Goal: Information Seeking & Learning: Find specific fact

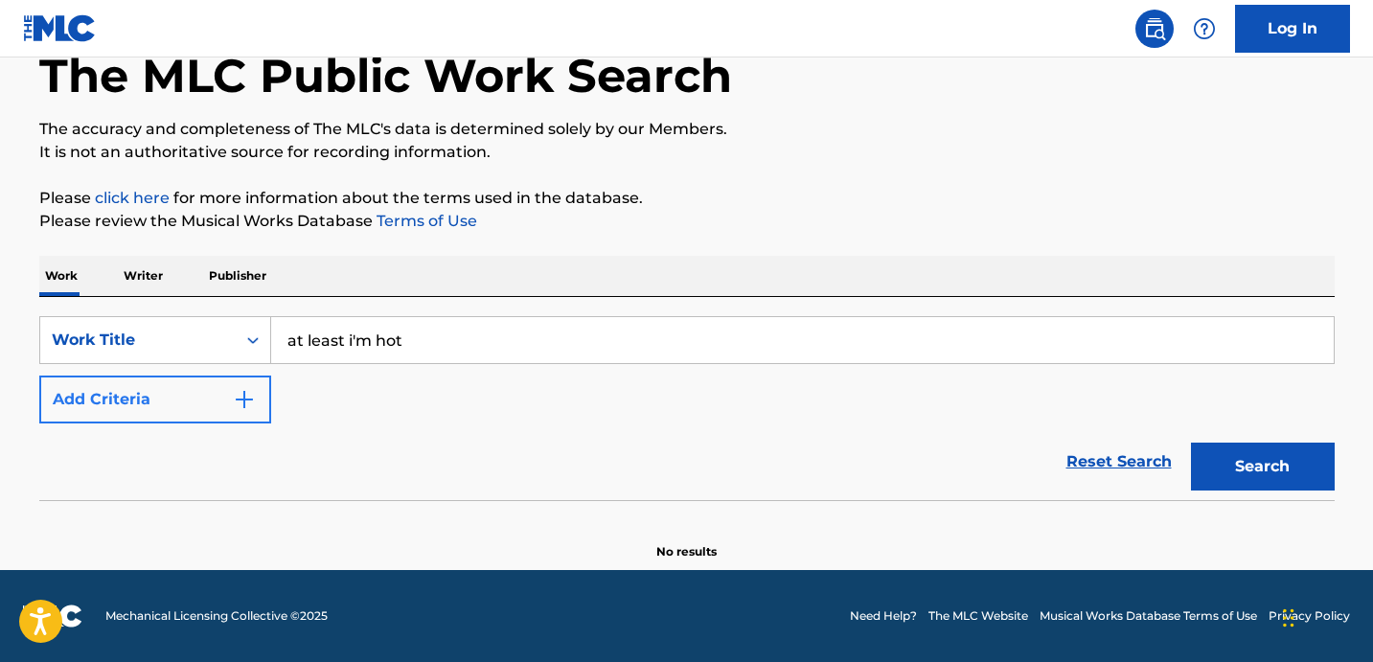
type input "at least i'm hot"
click at [146, 419] on button "Add Criteria" at bounding box center [155, 400] width 232 height 48
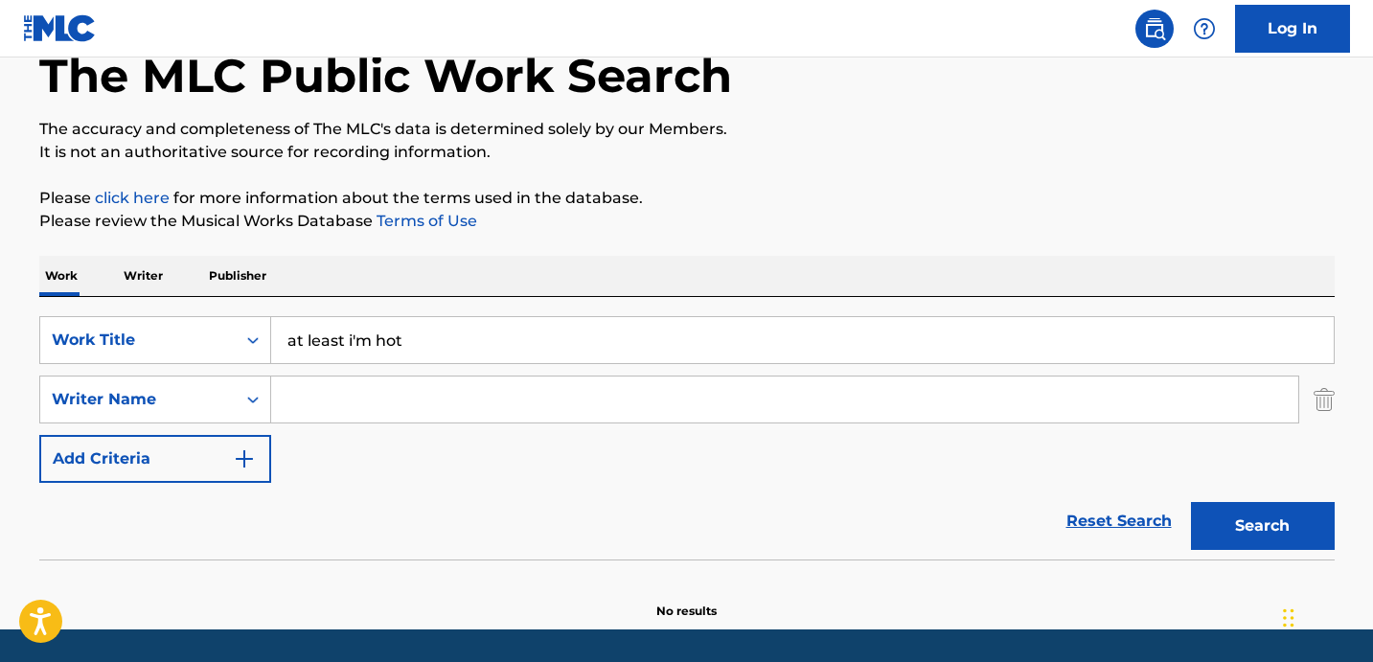
click at [338, 401] on input "Search Form" at bounding box center [784, 400] width 1027 height 46
type input "solovay"
click at [1191, 502] on button "Search" at bounding box center [1263, 526] width 144 height 48
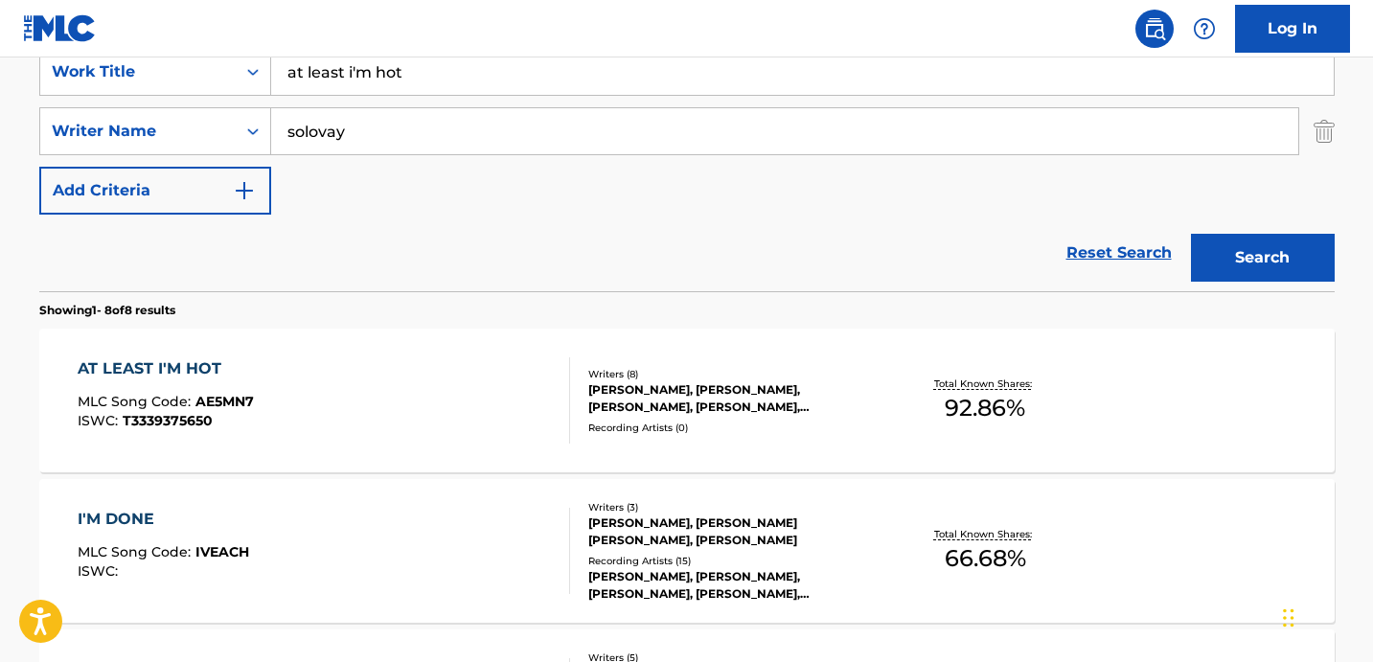
scroll to position [385, 0]
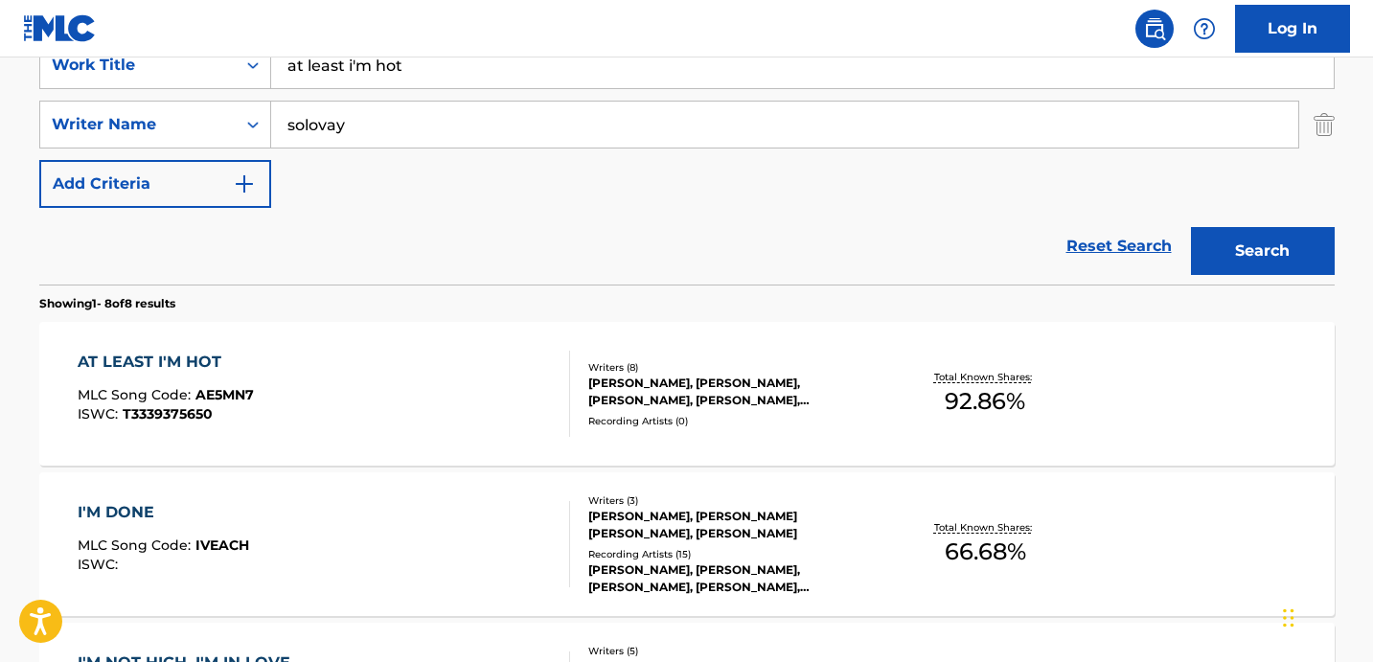
click at [209, 362] on div "AT LEAST I'M HOT" at bounding box center [166, 362] width 176 height 23
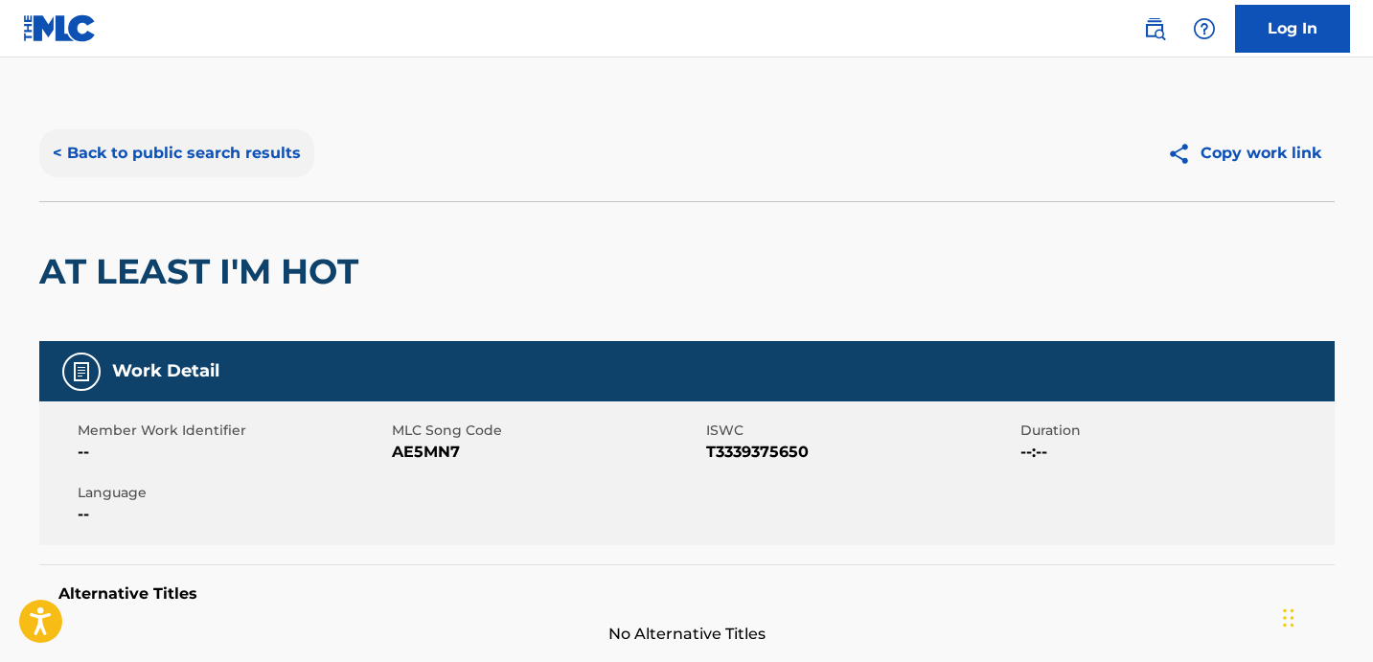
click at [124, 142] on button "< Back to public search results" at bounding box center [176, 153] width 275 height 48
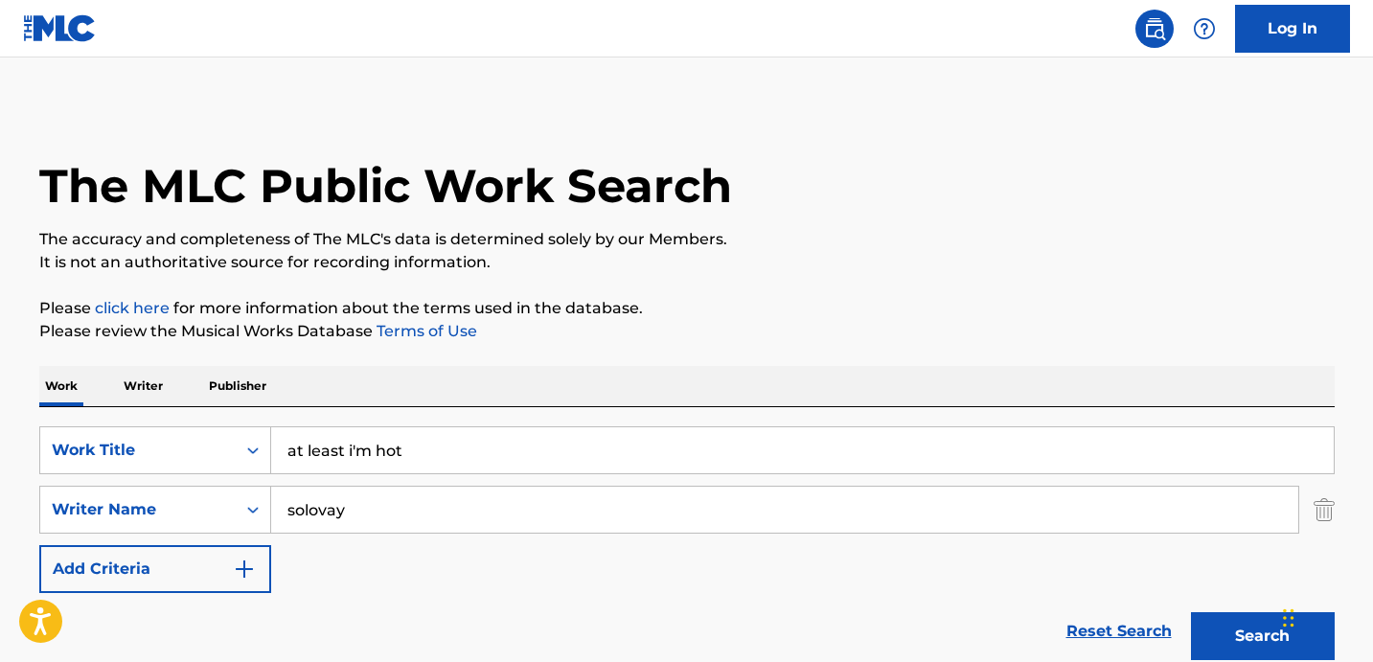
click at [397, 447] on input "at least i'm hot" at bounding box center [802, 450] width 1063 height 46
type input "famous"
type input "[PERSON_NAME]"
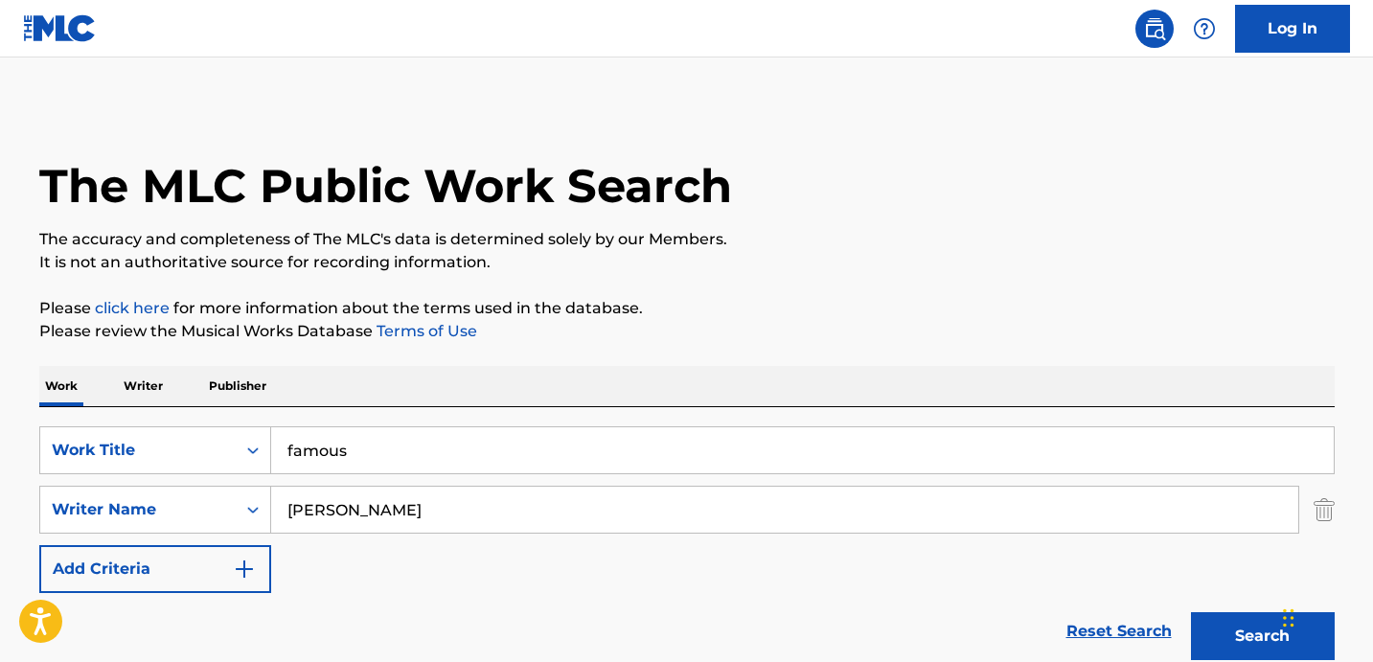
click at [1191, 612] on button "Search" at bounding box center [1263, 636] width 144 height 48
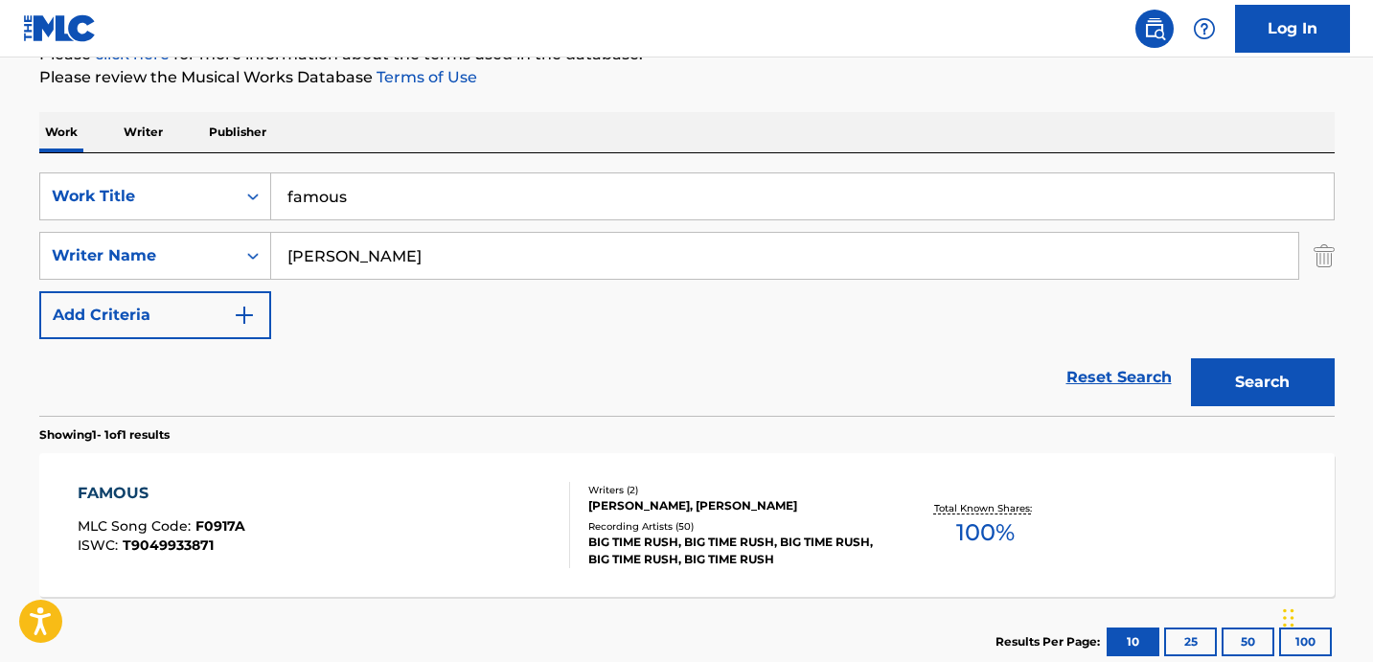
scroll to position [380, 0]
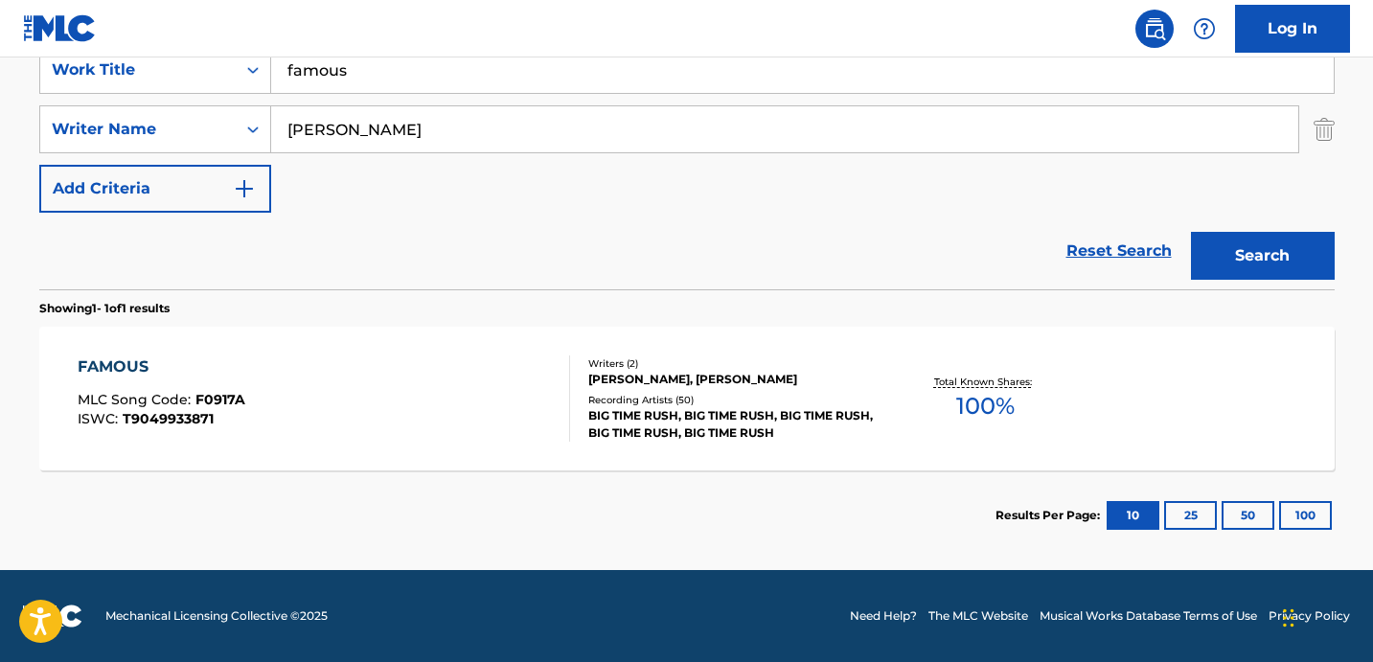
click at [109, 366] on div "FAMOUS" at bounding box center [162, 367] width 168 height 23
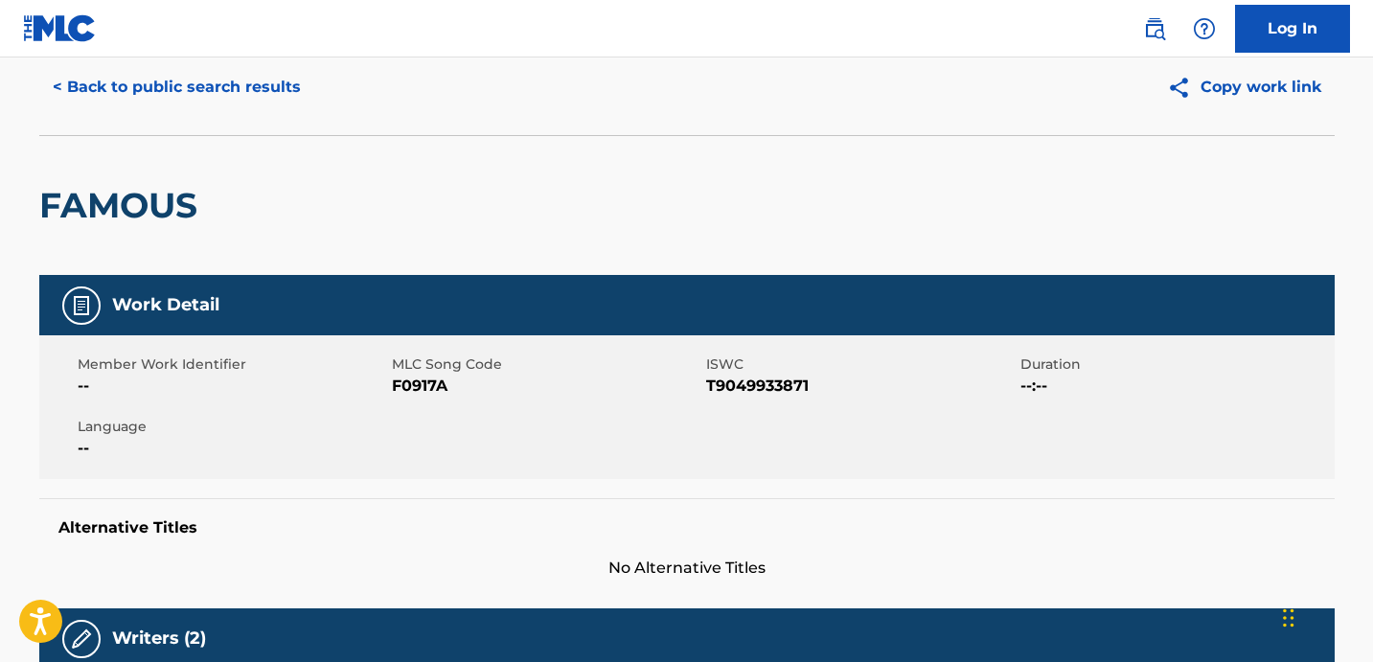
scroll to position [61, 0]
